Goal: Information Seeking & Learning: Learn about a topic

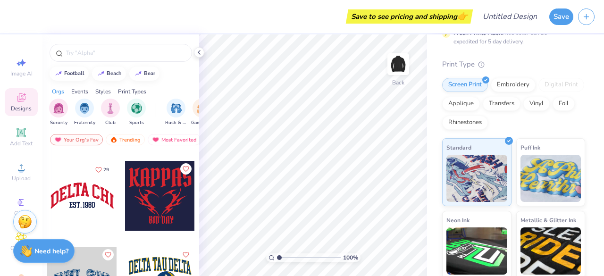
scroll to position [844, 0]
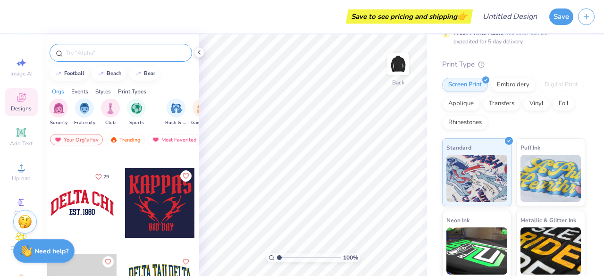
click at [90, 54] on input "text" at bounding box center [125, 52] width 121 height 9
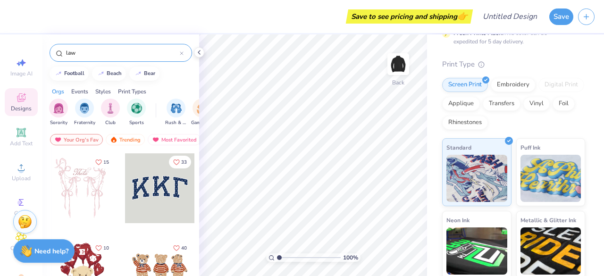
type input "law"
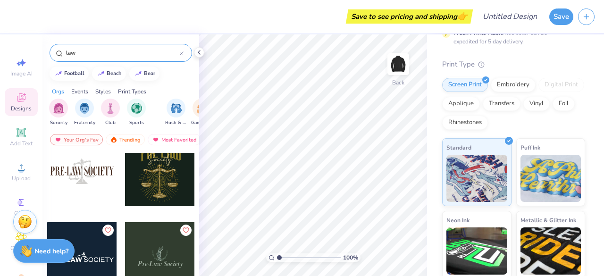
scroll to position [0, 0]
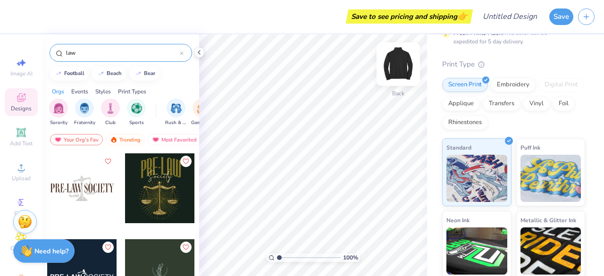
click at [405, 64] on img at bounding box center [398, 64] width 38 height 38
click at [72, 192] on div at bounding box center [82, 188] width 70 height 70
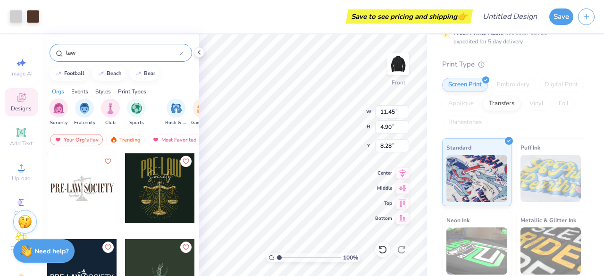
type input "8.28"
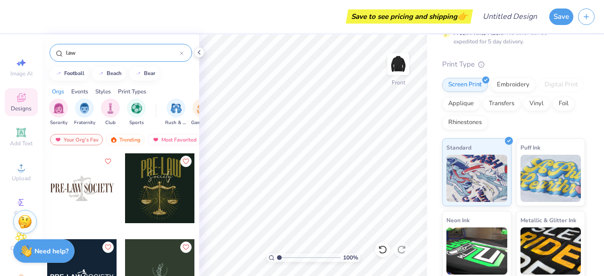
click at [157, 188] on div at bounding box center [160, 188] width 70 height 70
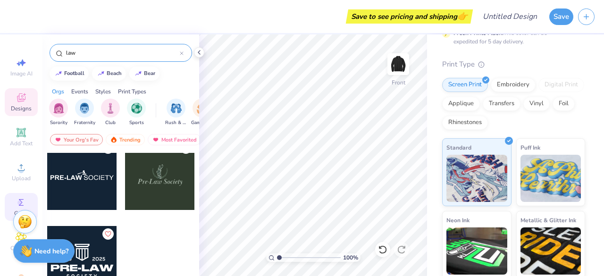
scroll to position [48, 0]
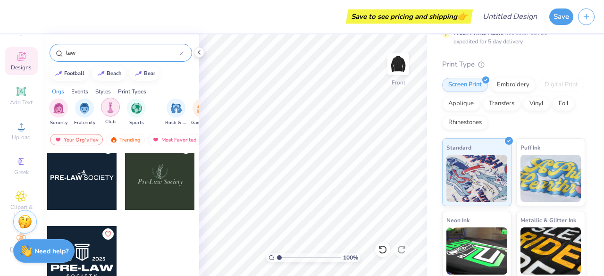
click at [114, 113] on div "filter for Club" at bounding box center [110, 107] width 19 height 19
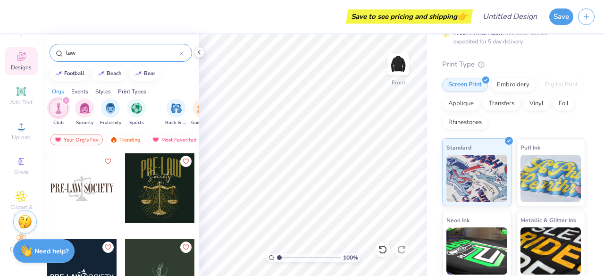
click at [177, 54] on input "law" at bounding box center [122, 52] width 115 height 9
click at [182, 54] on icon at bounding box center [182, 53] width 4 height 4
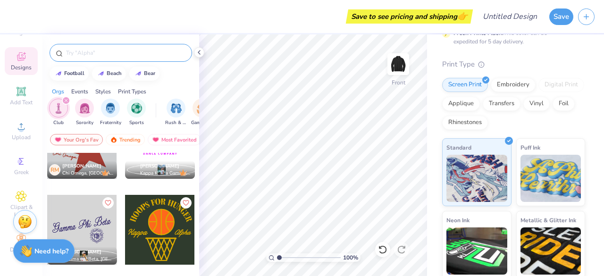
scroll to position [644, 0]
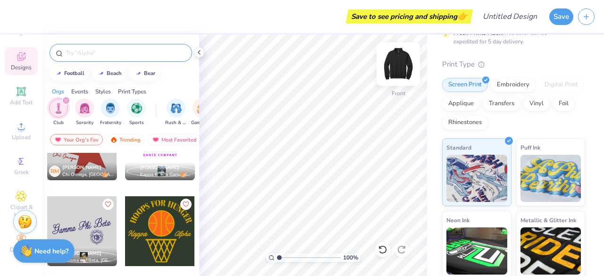
click at [407, 57] on img at bounding box center [398, 64] width 38 height 38
click at [90, 230] on div at bounding box center [82, 231] width 70 height 70
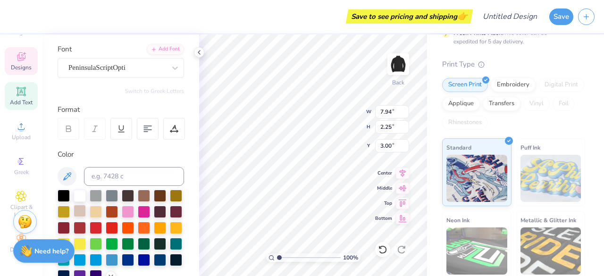
scroll to position [65, 0]
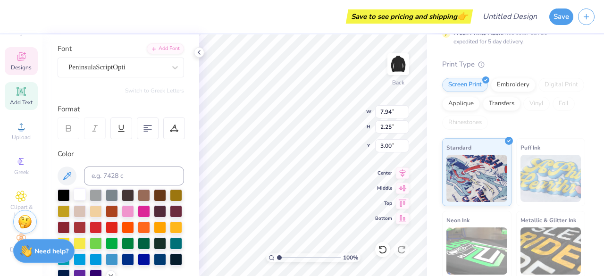
click at [76, 194] on div at bounding box center [80, 194] width 12 height 12
click at [13, 56] on div "Designs" at bounding box center [21, 61] width 33 height 28
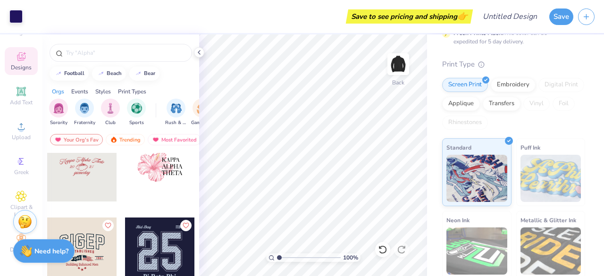
scroll to position [2330, 0]
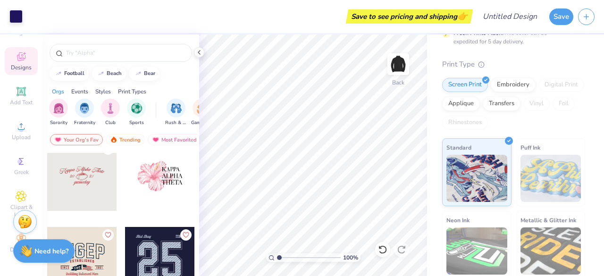
click at [75, 183] on div at bounding box center [82, 176] width 70 height 70
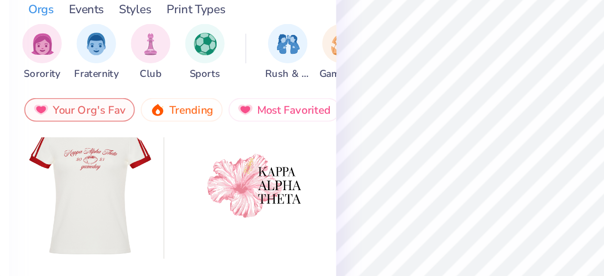
scroll to position [2337, 0]
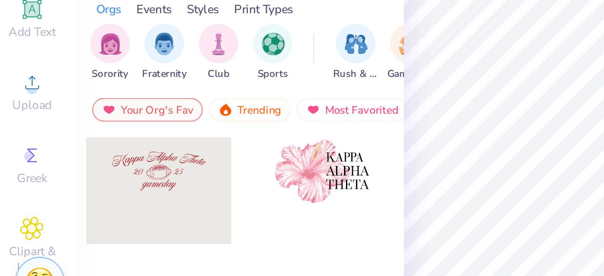
click at [83, 174] on div at bounding box center [82, 169] width 70 height 70
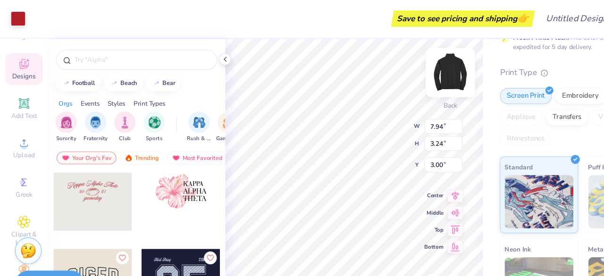
click at [406, 75] on div at bounding box center [397, 63] width 43 height 43
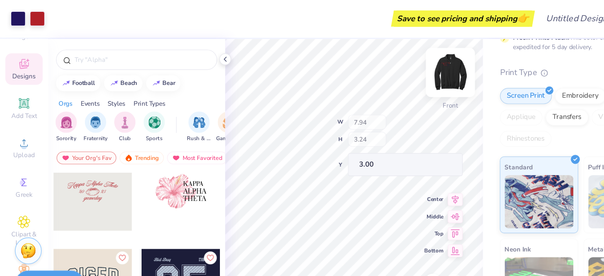
click at [396, 71] on img at bounding box center [398, 64] width 38 height 38
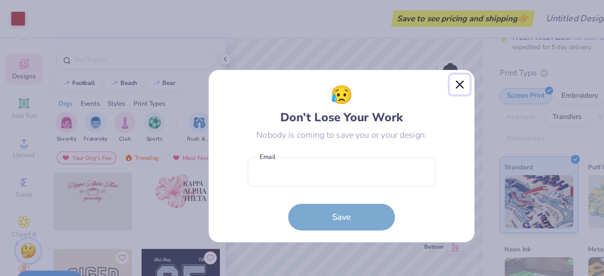
click at [404, 78] on button "Close" at bounding box center [407, 75] width 18 height 18
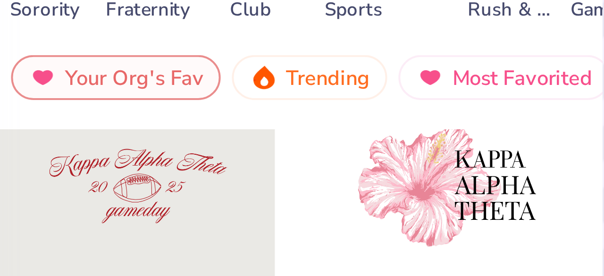
scroll to position [2339, 0]
